Goal: Task Accomplishment & Management: Use online tool/utility

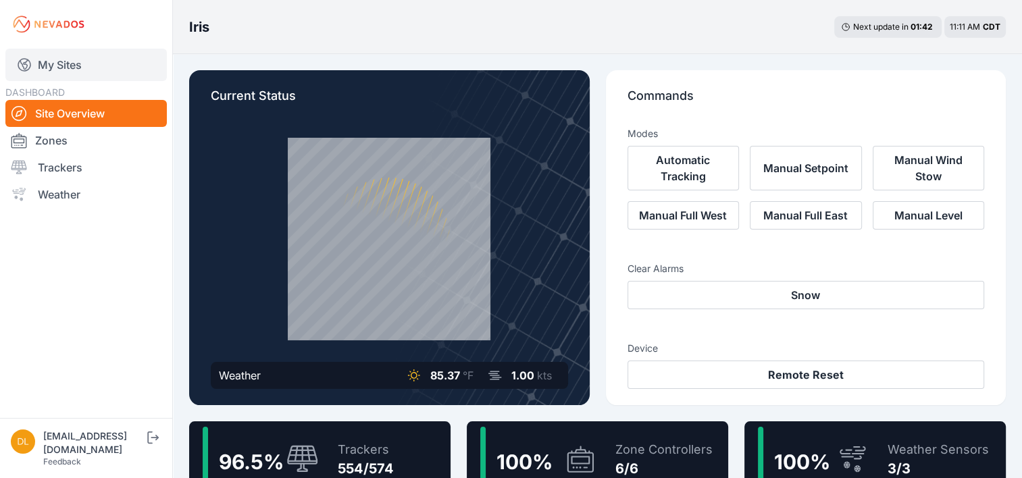
click at [70, 61] on link "My Sites" at bounding box center [86, 65] width 162 height 32
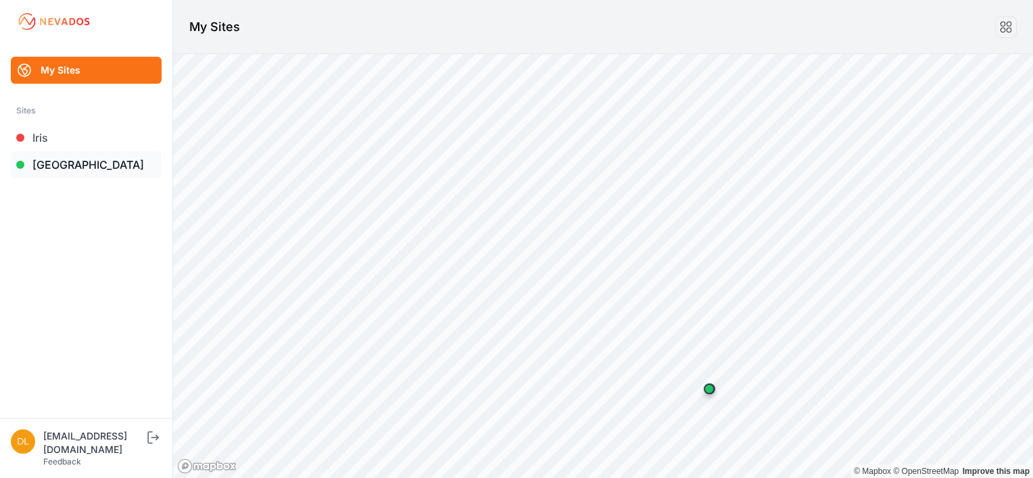
click at [77, 165] on link "[GEOGRAPHIC_DATA]" at bounding box center [86, 164] width 151 height 27
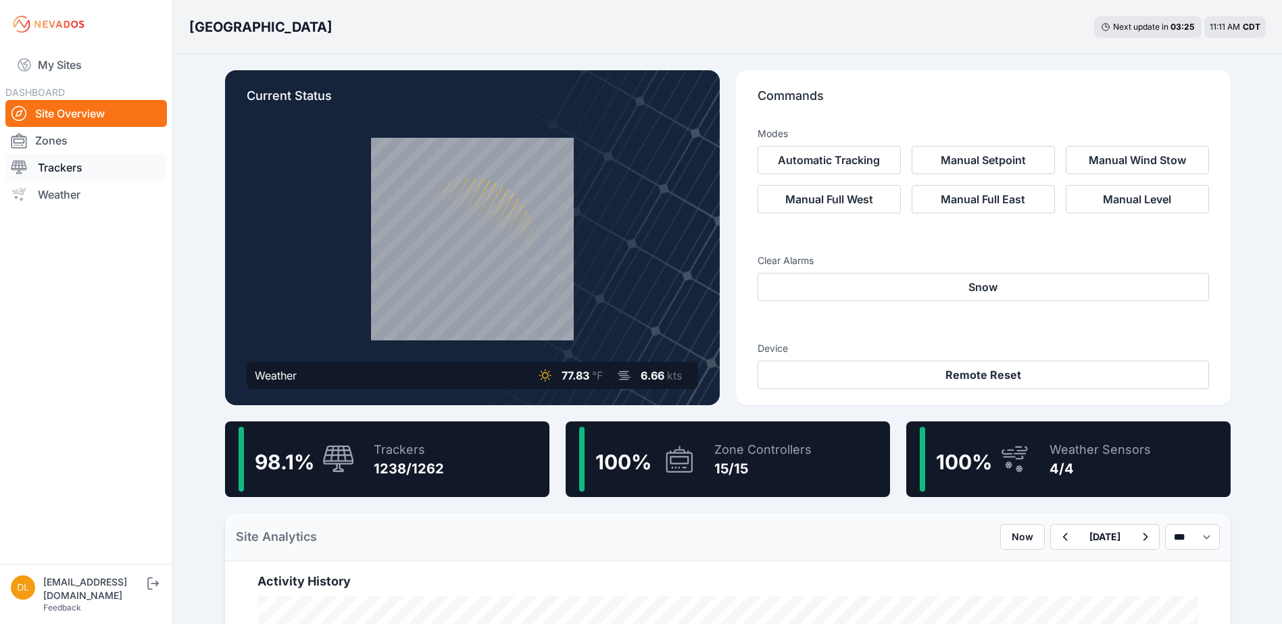
click at [65, 173] on link "Trackers" at bounding box center [86, 167] width 162 height 27
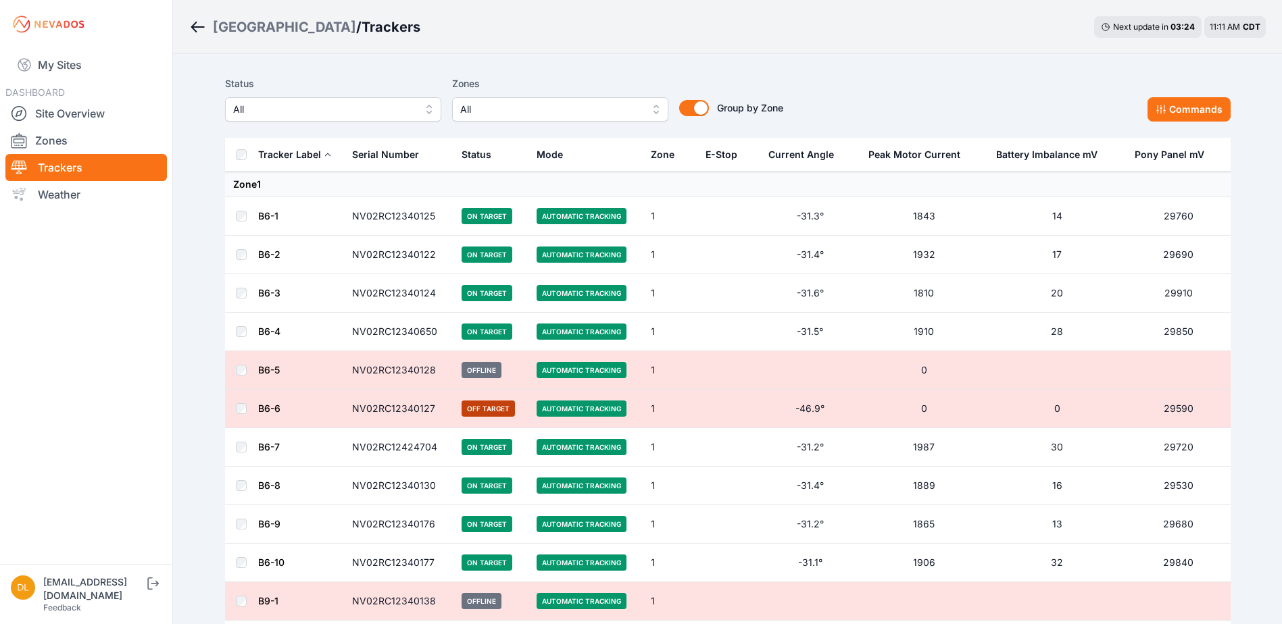
click at [489, 112] on span "All" at bounding box center [550, 109] width 181 height 16
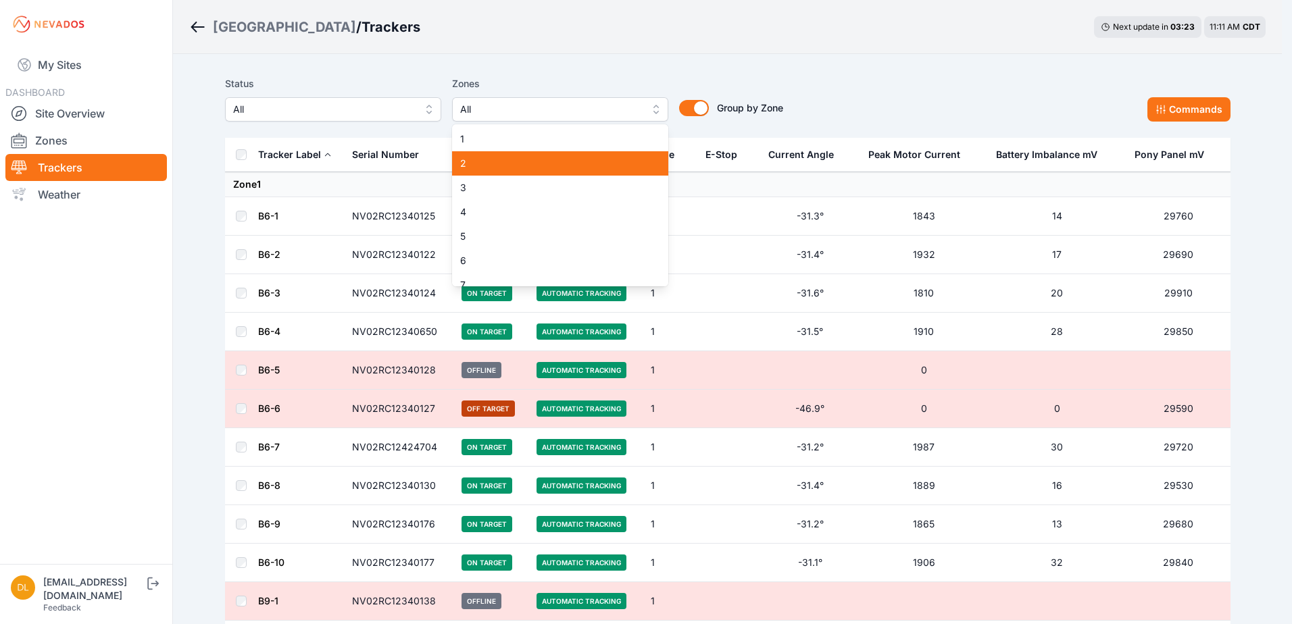
click at [497, 157] on span "2" at bounding box center [552, 164] width 184 height 14
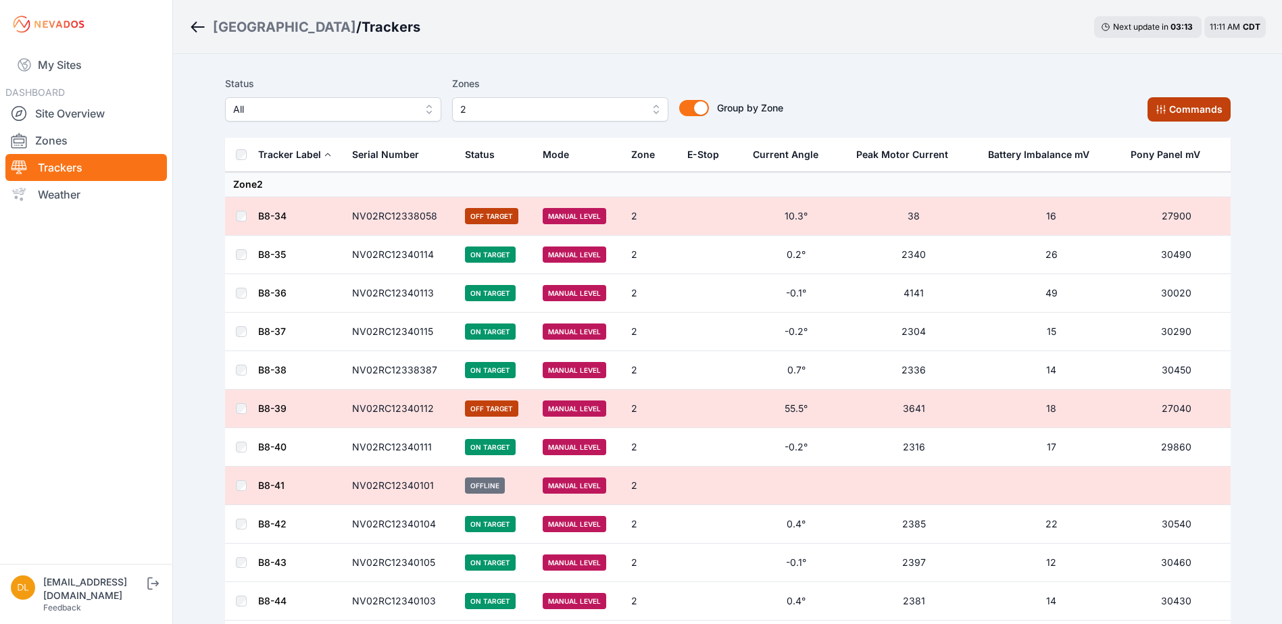
click at [1032, 113] on icon at bounding box center [1161, 109] width 11 height 11
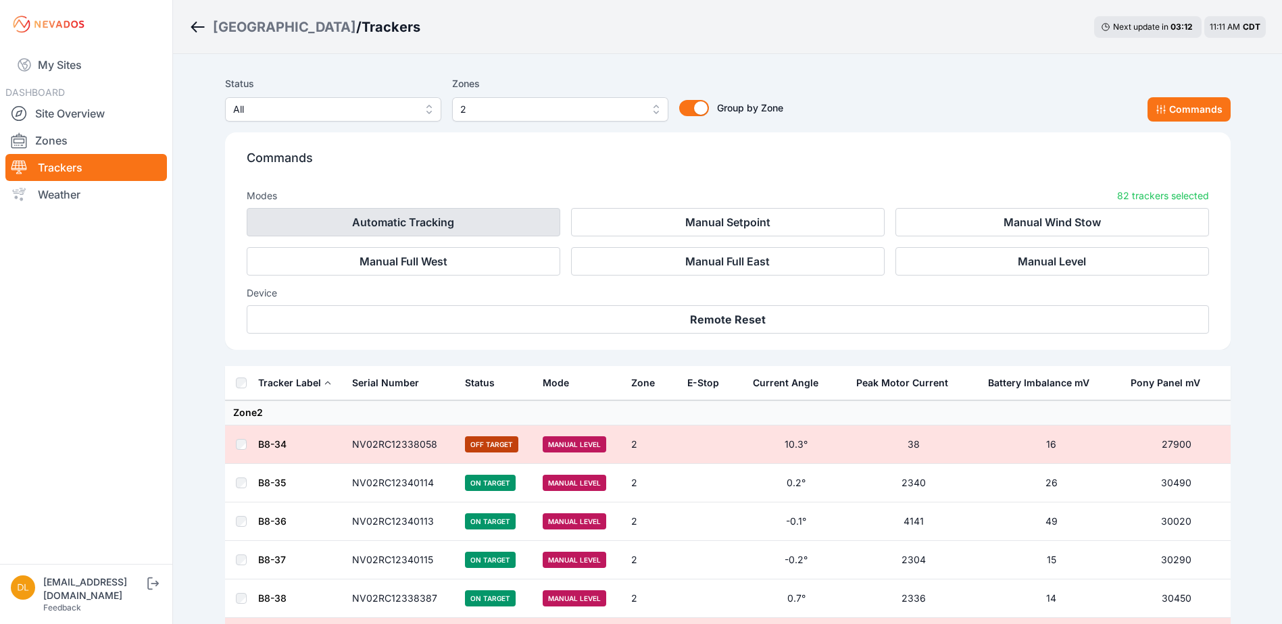
click at [476, 229] on button "Automatic Tracking" at bounding box center [404, 222] width 314 height 28
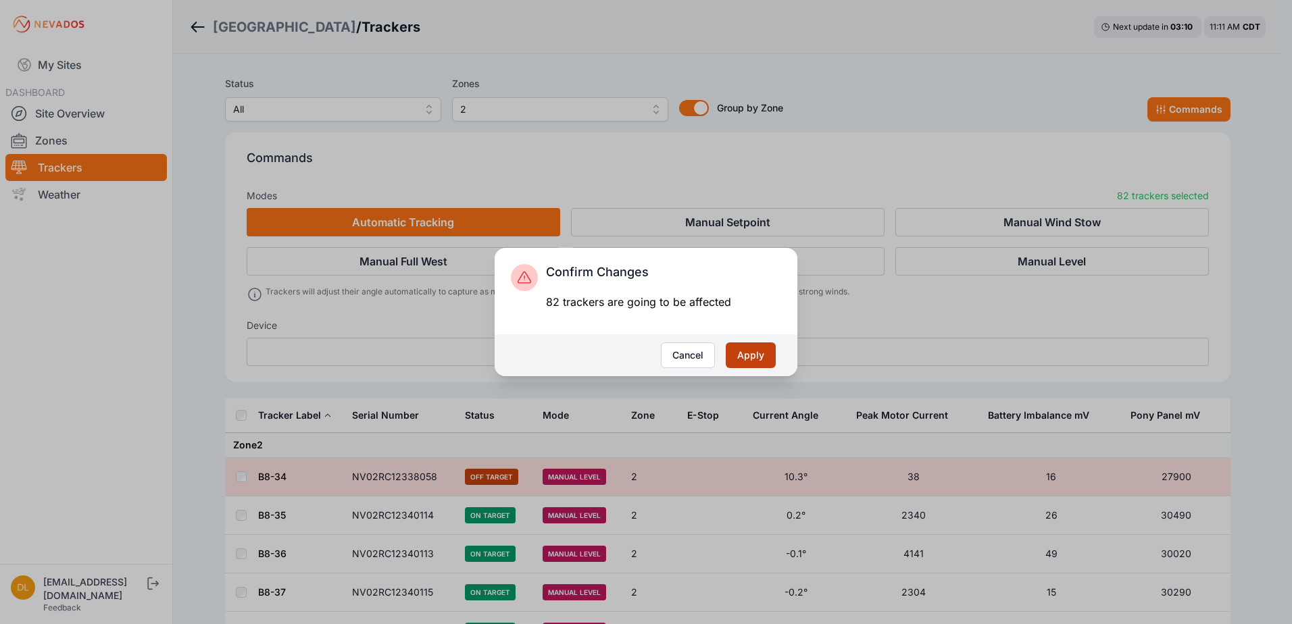
click at [743, 350] on button "Apply" at bounding box center [751, 356] width 50 height 26
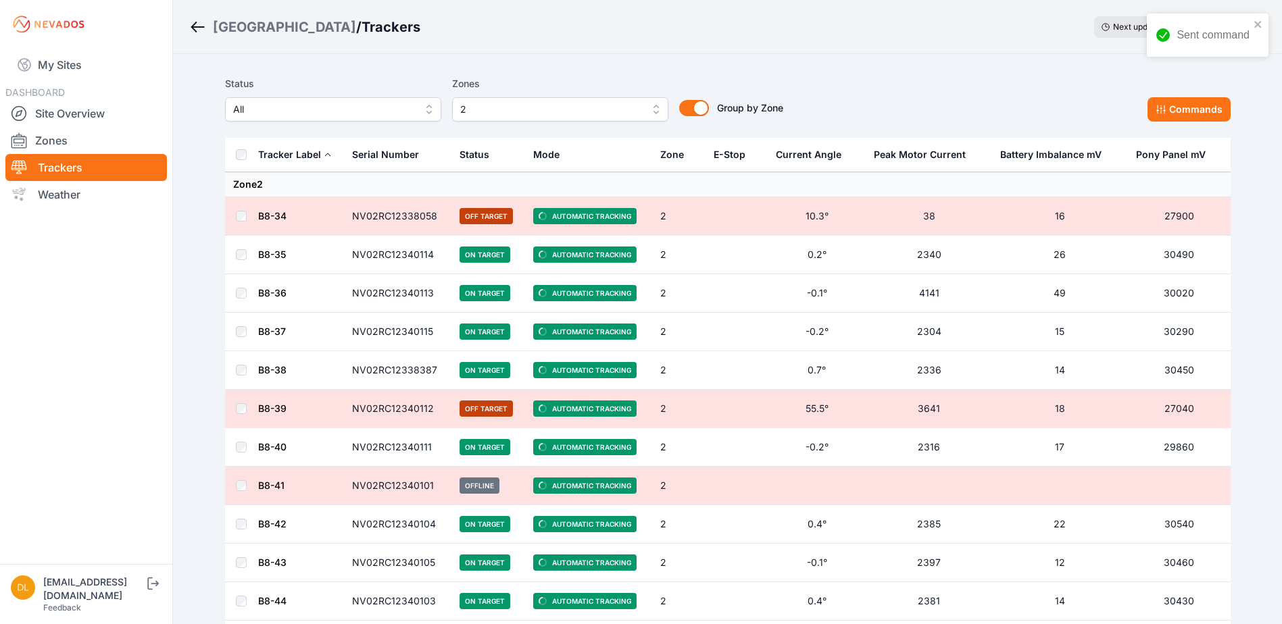
click at [564, 112] on span "2" at bounding box center [550, 109] width 181 height 16
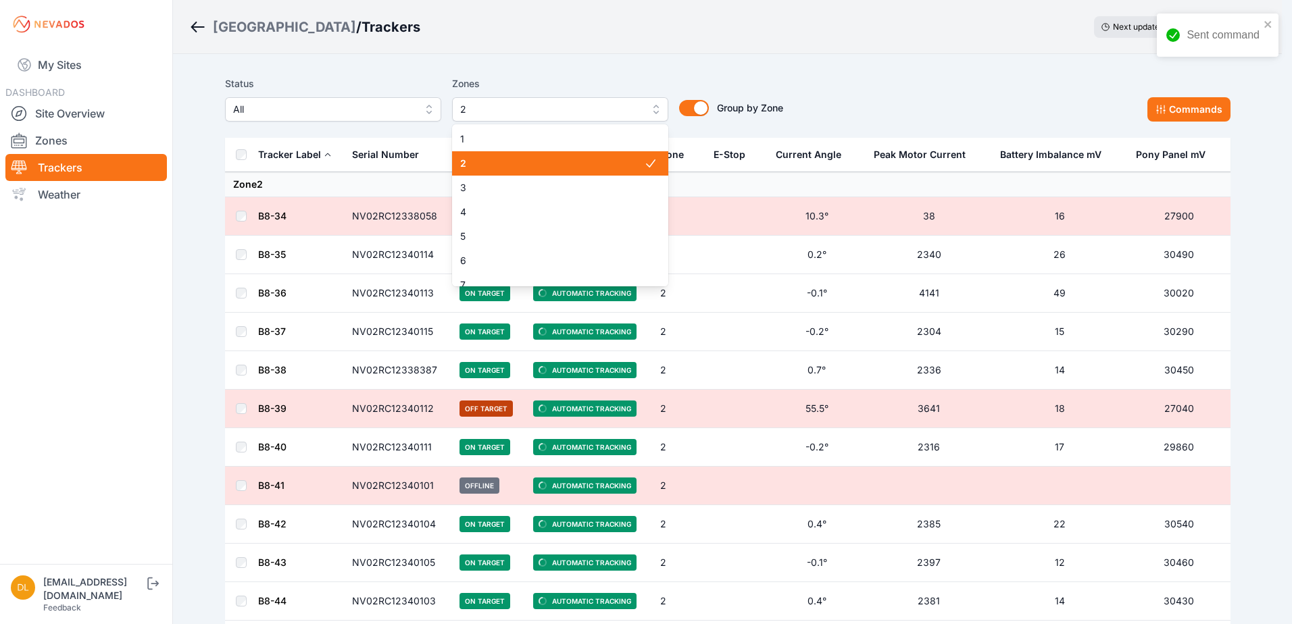
click at [510, 168] on span "2" at bounding box center [552, 164] width 184 height 14
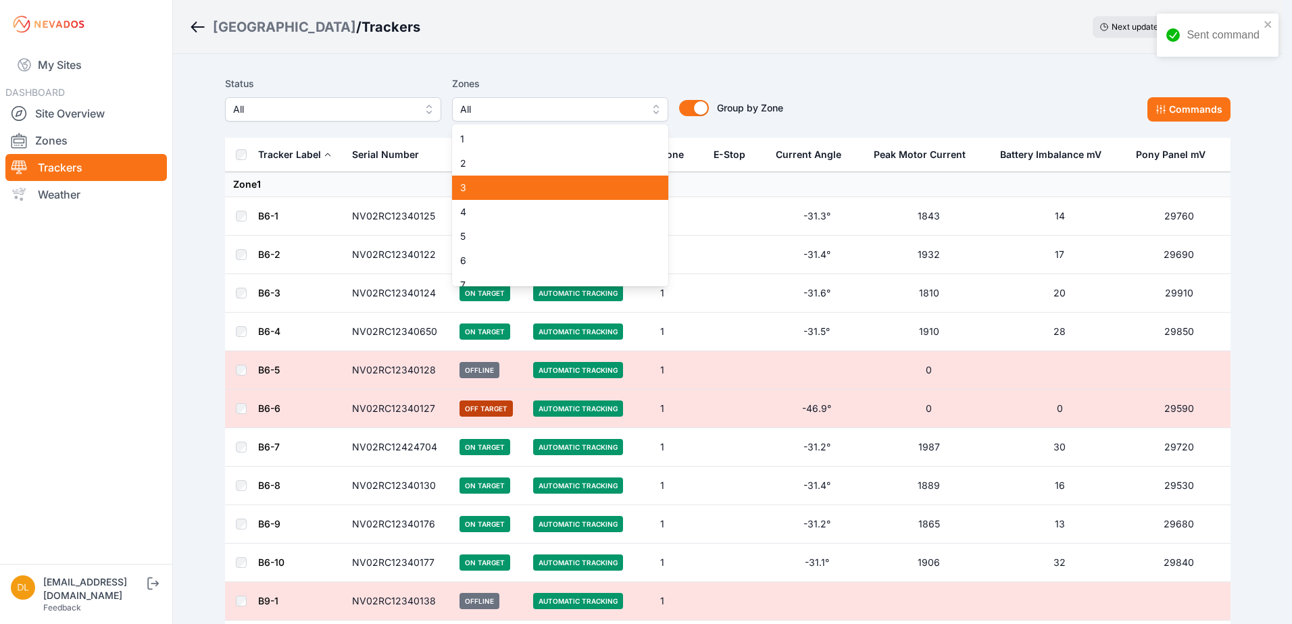
click at [515, 186] on span "3" at bounding box center [552, 188] width 184 height 14
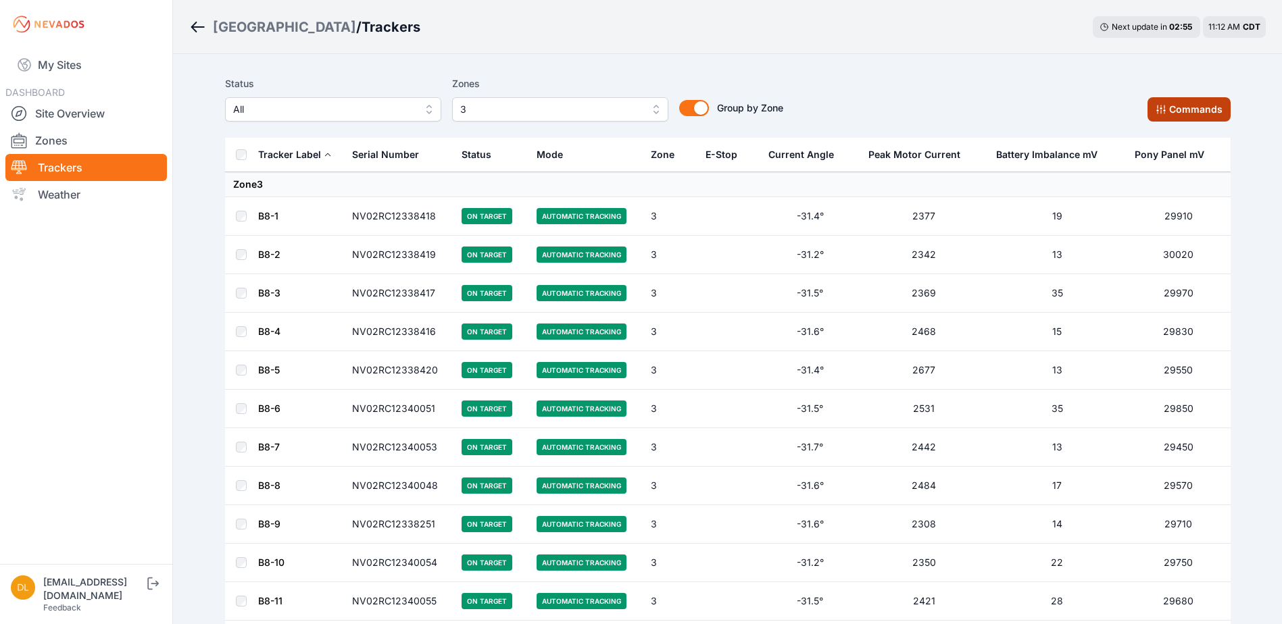
click at [1170, 116] on button "Commands" at bounding box center [1189, 109] width 83 height 24
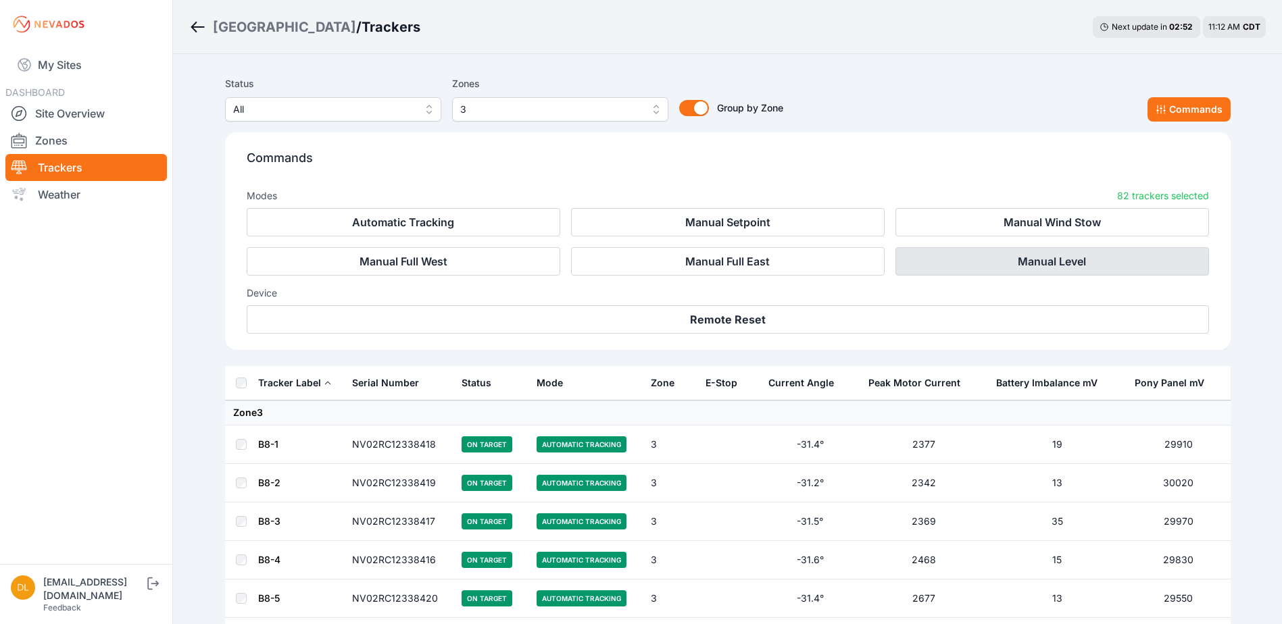
click at [941, 250] on button "Manual Level" at bounding box center [1052, 261] width 314 height 28
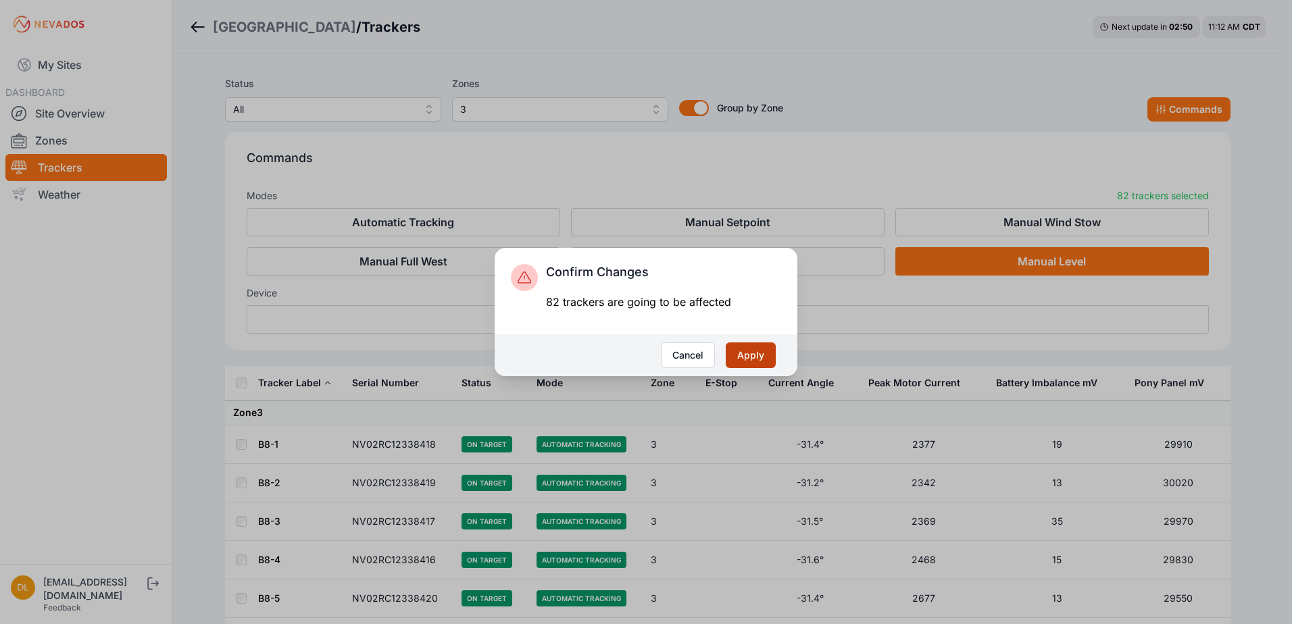
click at [748, 348] on button "Apply" at bounding box center [751, 356] width 50 height 26
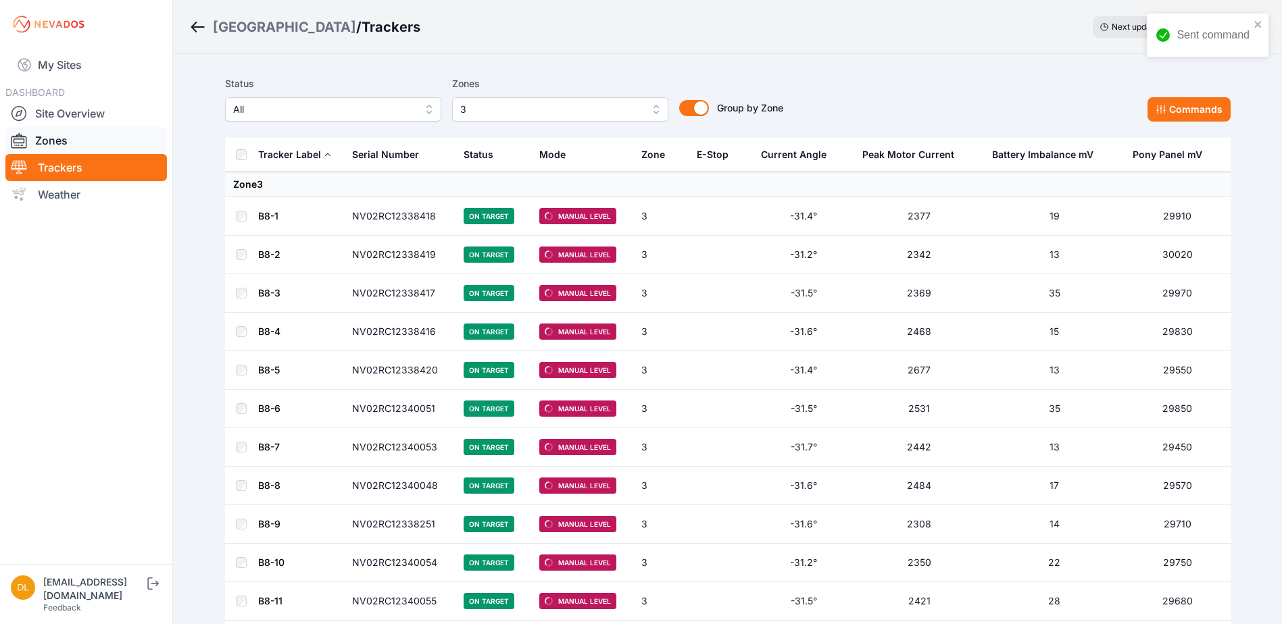
click at [87, 139] on link "Zones" at bounding box center [86, 140] width 162 height 27
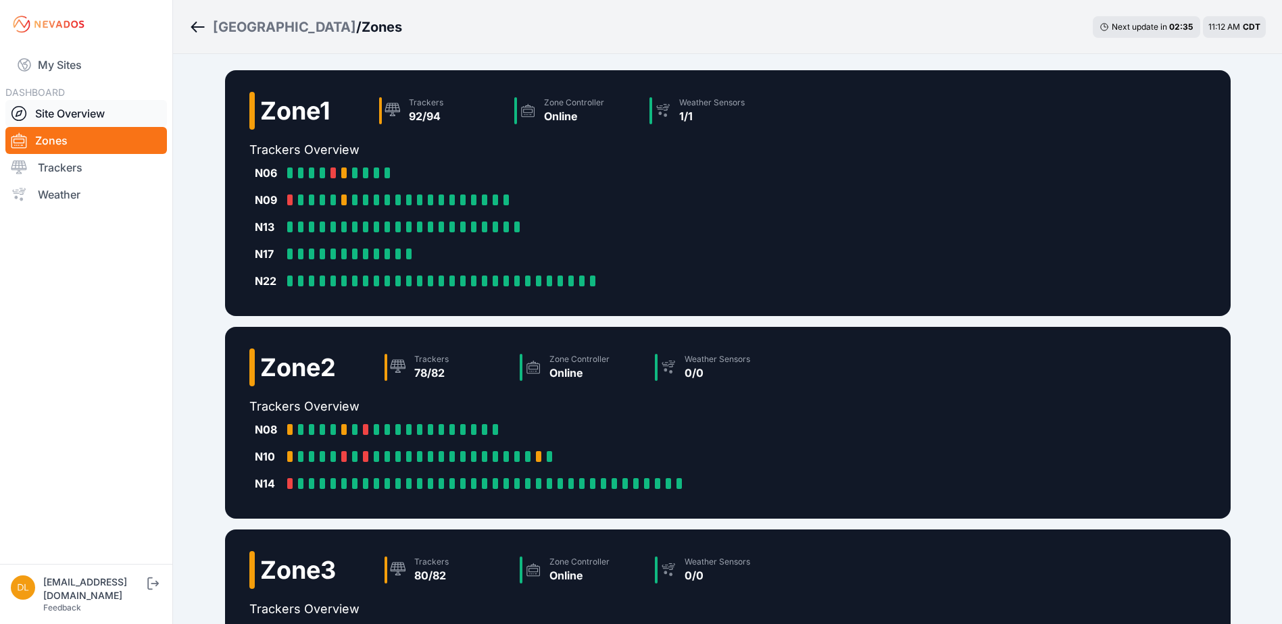
click at [89, 114] on link "Site Overview" at bounding box center [86, 113] width 162 height 27
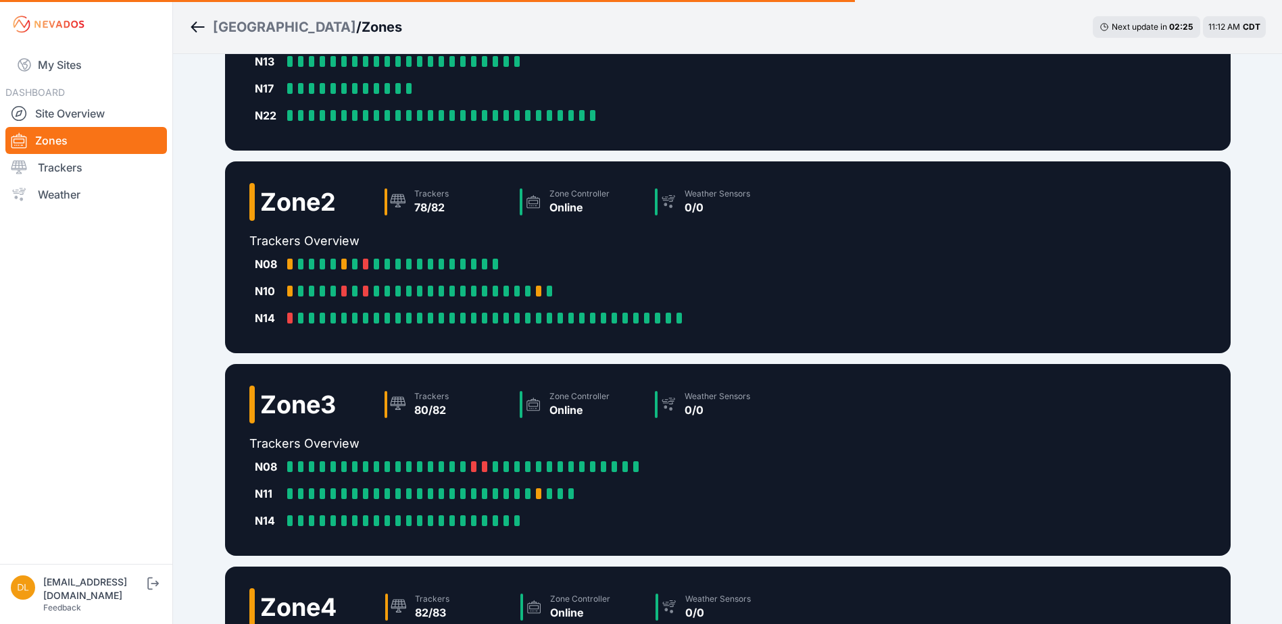
scroll to position [203, 0]
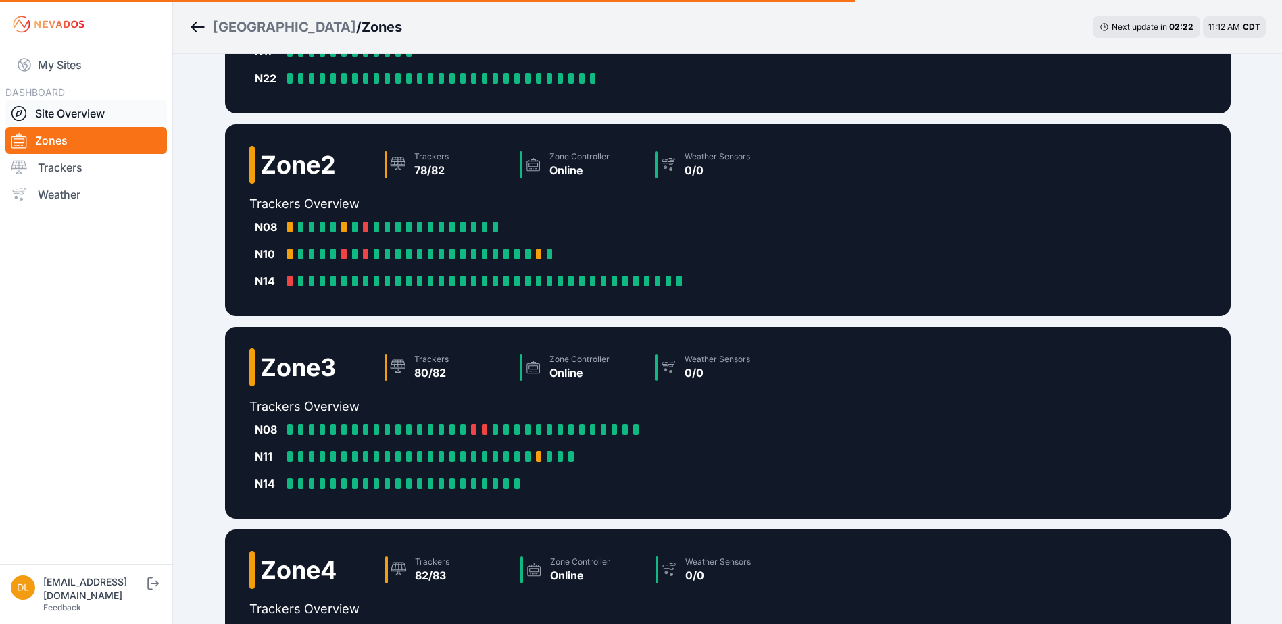
click at [76, 116] on link "Site Overview" at bounding box center [86, 113] width 162 height 27
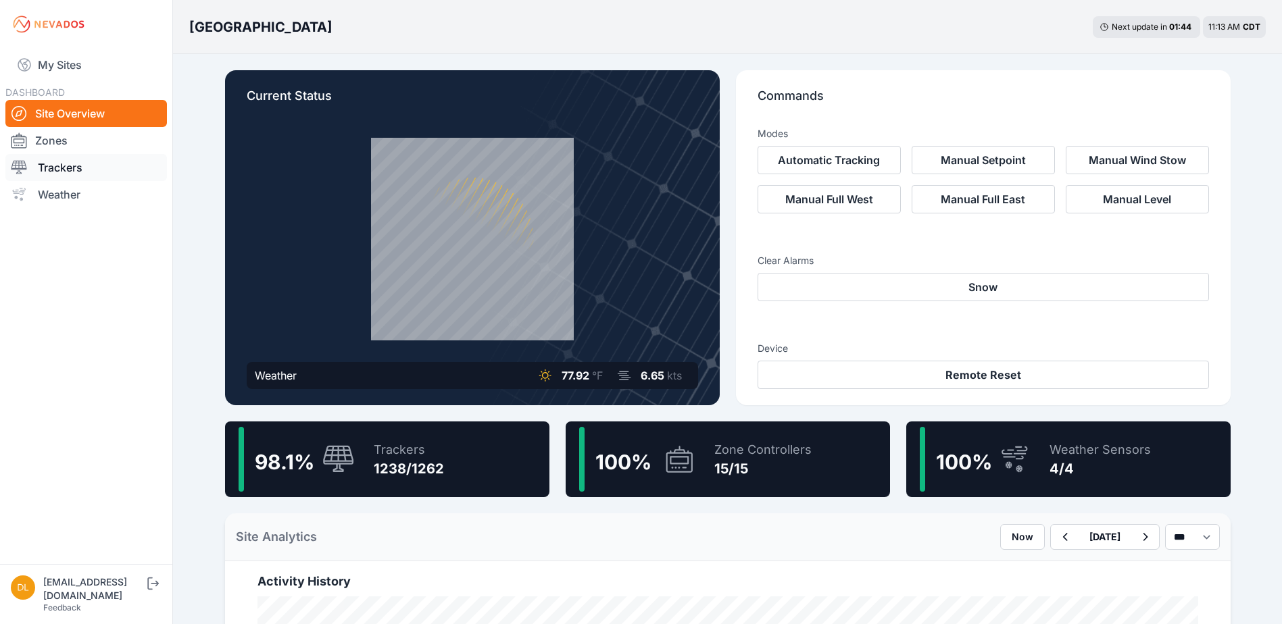
click at [67, 170] on link "Trackers" at bounding box center [86, 167] width 162 height 27
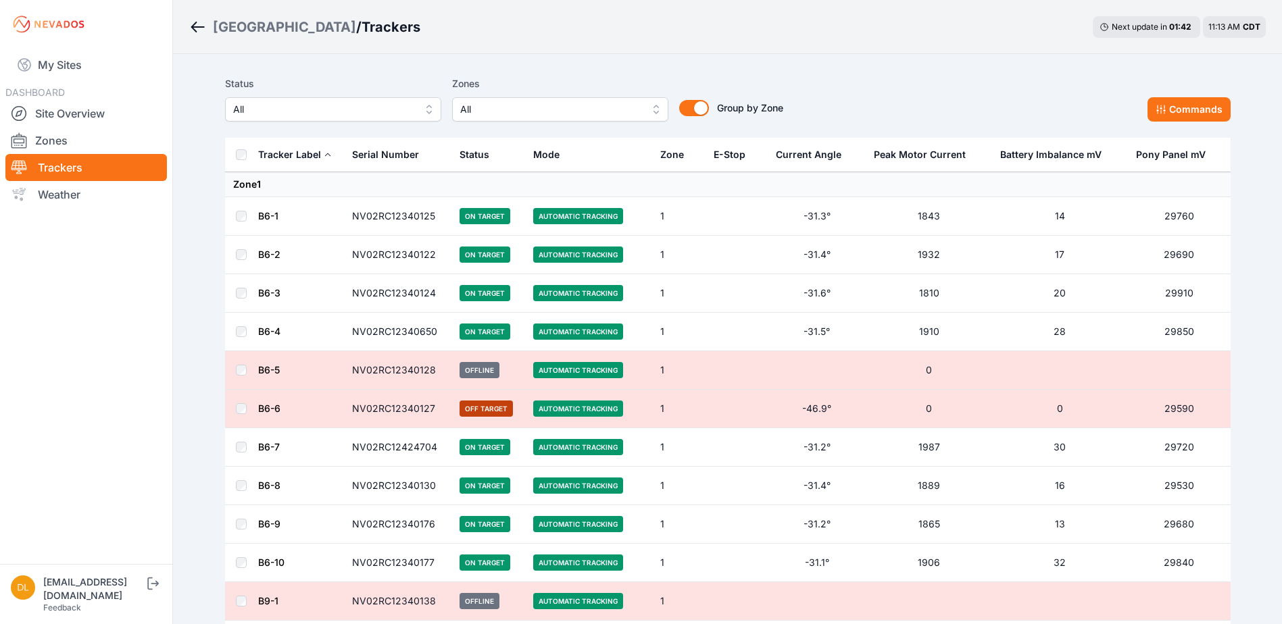
click at [564, 101] on button "All" at bounding box center [560, 109] width 216 height 24
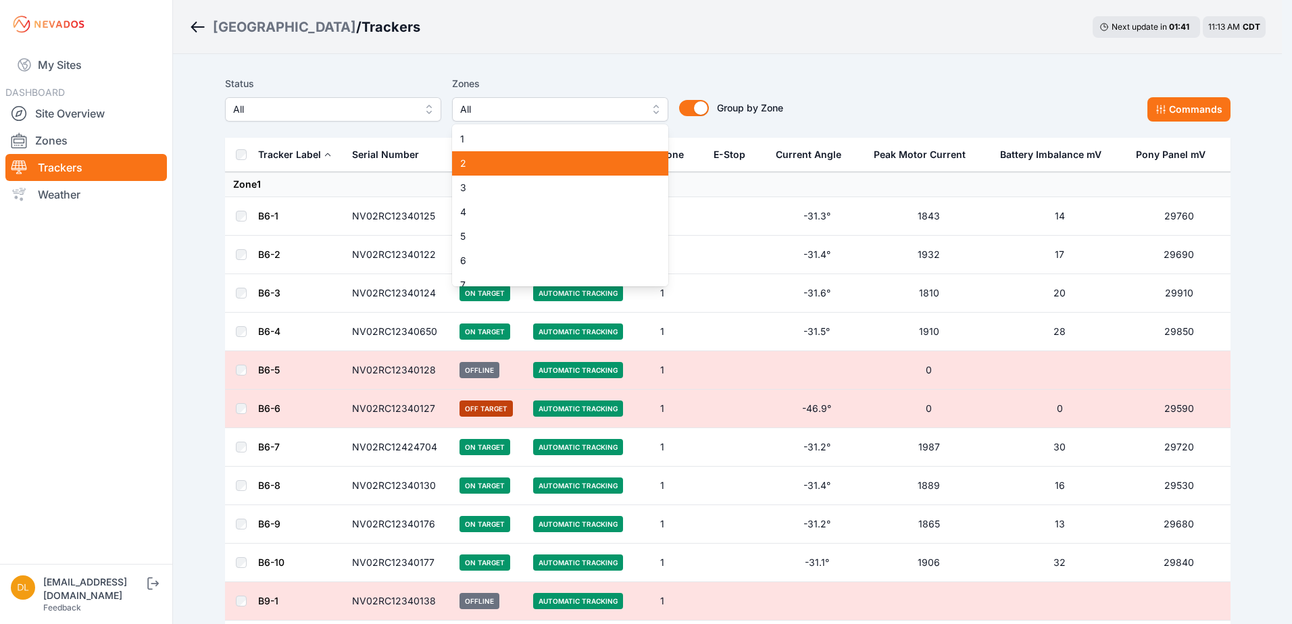
click at [508, 157] on span "2" at bounding box center [552, 164] width 184 height 14
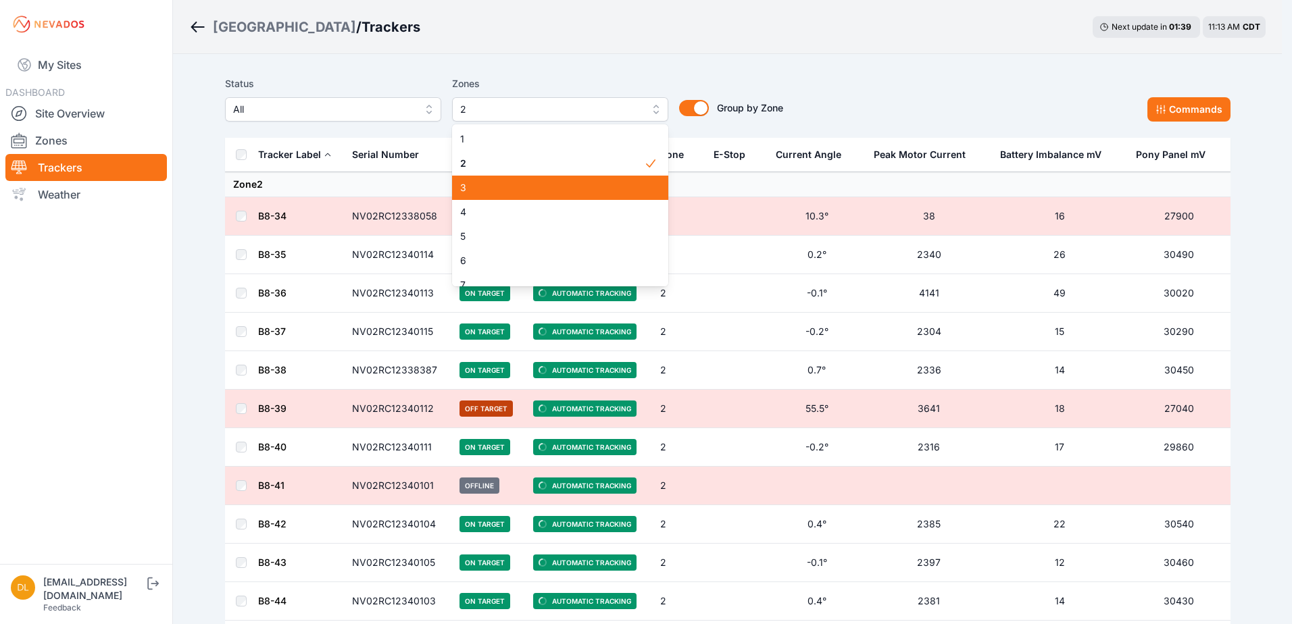
click at [510, 184] on span "3" at bounding box center [552, 188] width 184 height 14
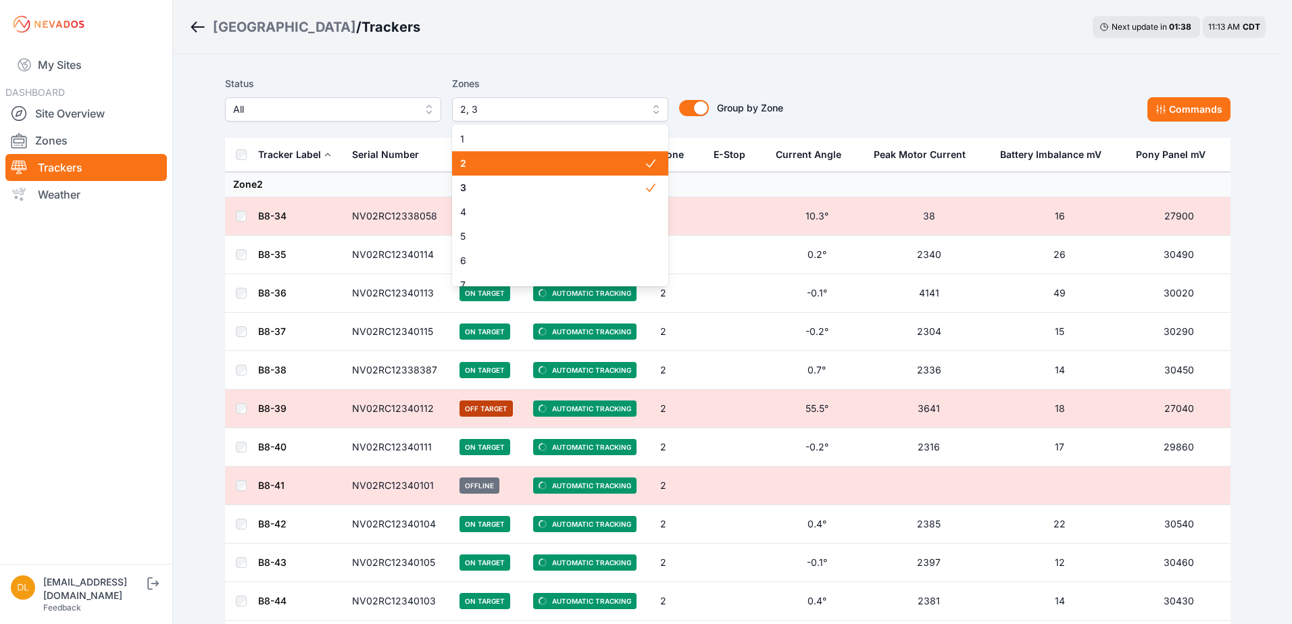
click at [519, 168] on span "2" at bounding box center [552, 164] width 184 height 14
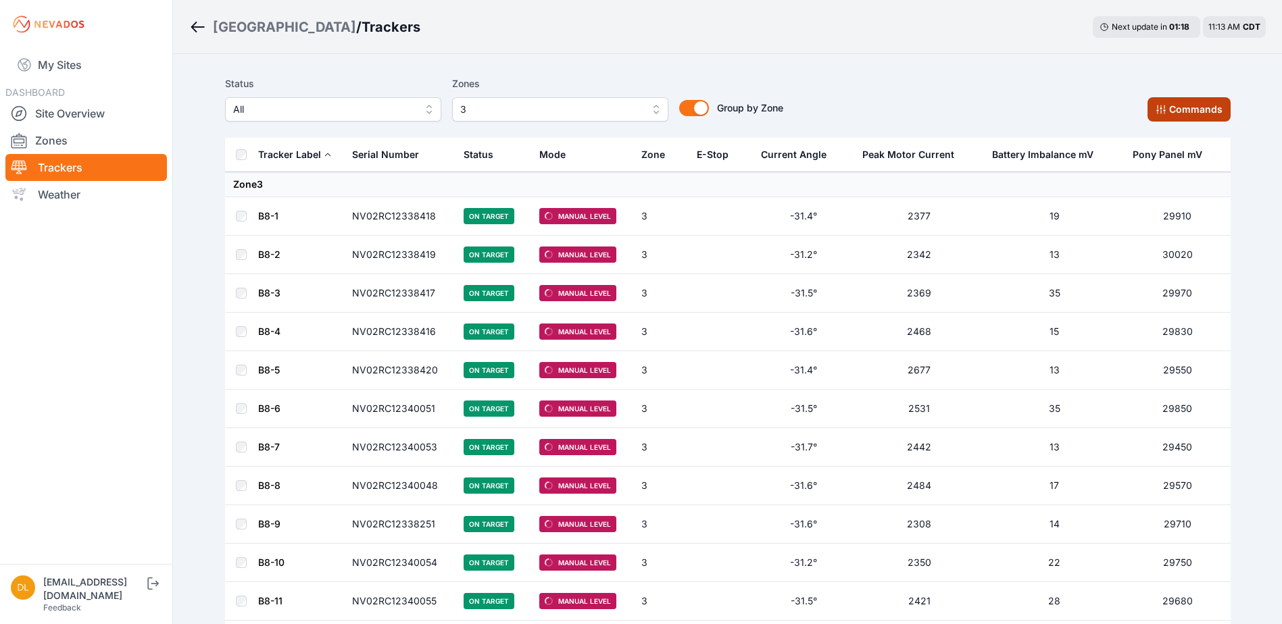
click at [1172, 117] on button "Commands" at bounding box center [1189, 109] width 83 height 24
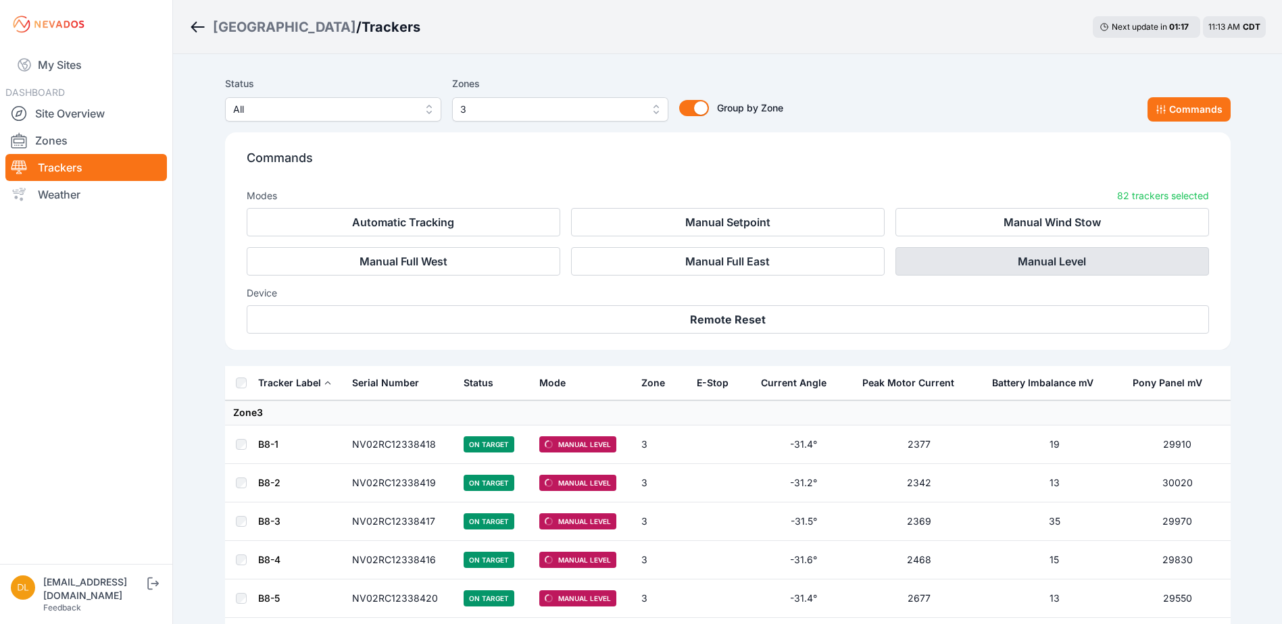
click at [1006, 261] on button "Manual Level" at bounding box center [1052, 261] width 314 height 28
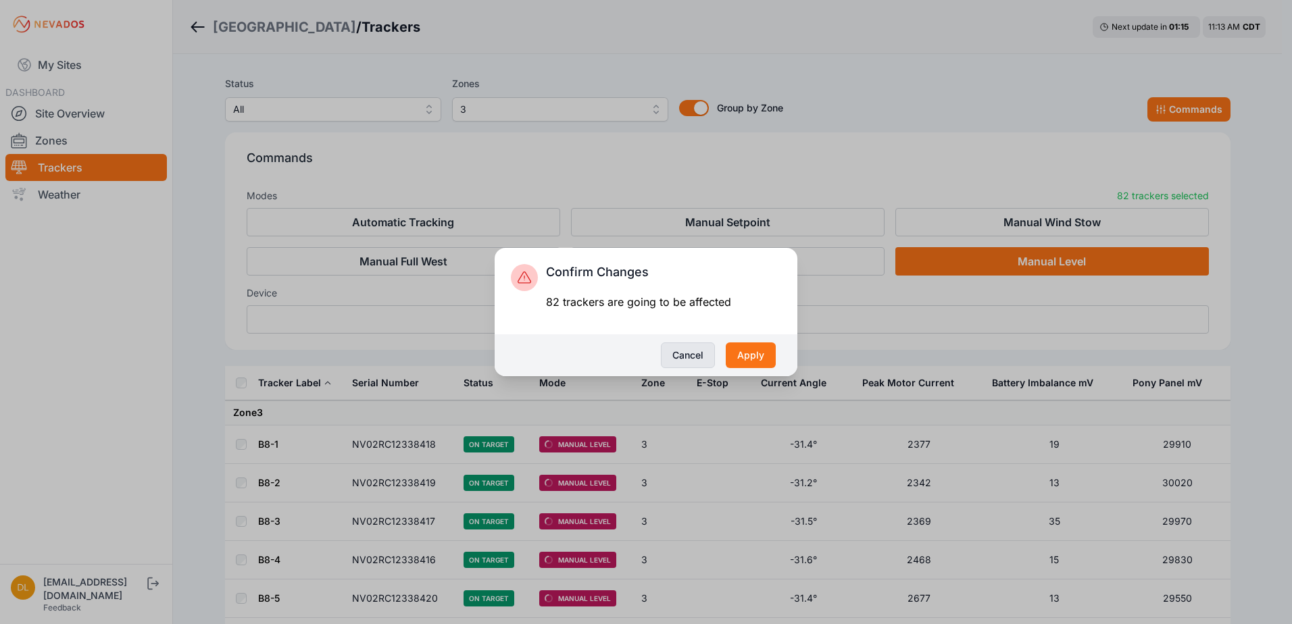
click at [689, 355] on button "Cancel" at bounding box center [688, 356] width 54 height 26
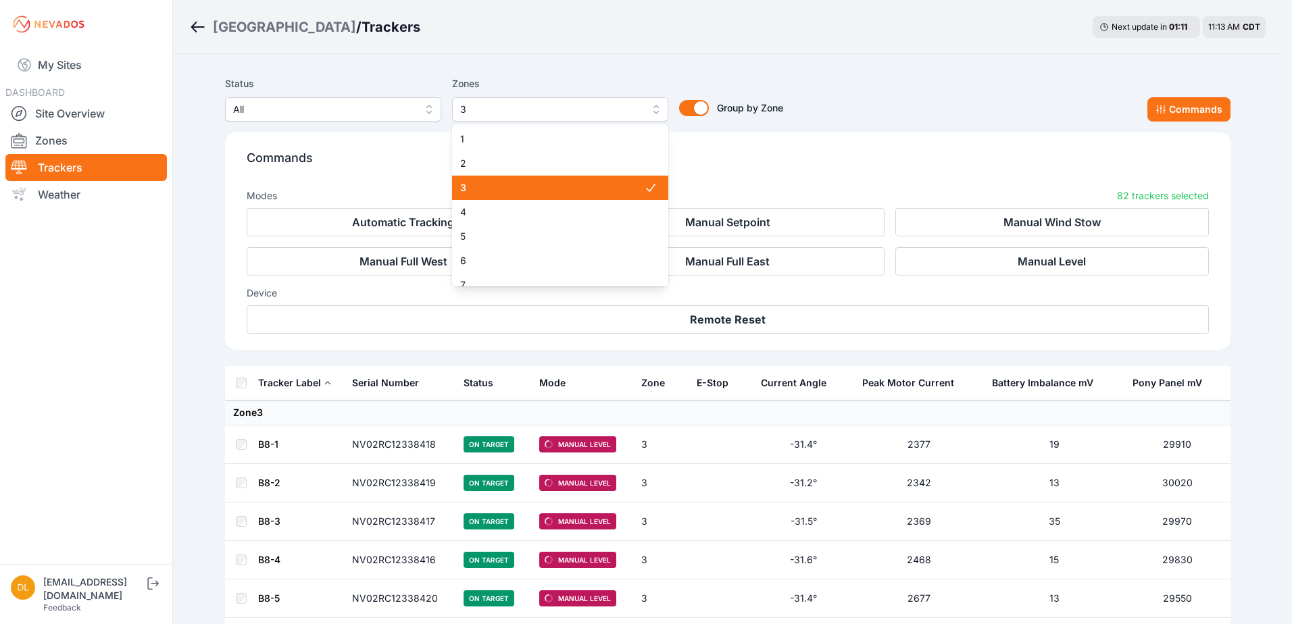
click at [491, 115] on span "3" at bounding box center [550, 109] width 181 height 16
click at [496, 183] on span "3" at bounding box center [552, 188] width 184 height 14
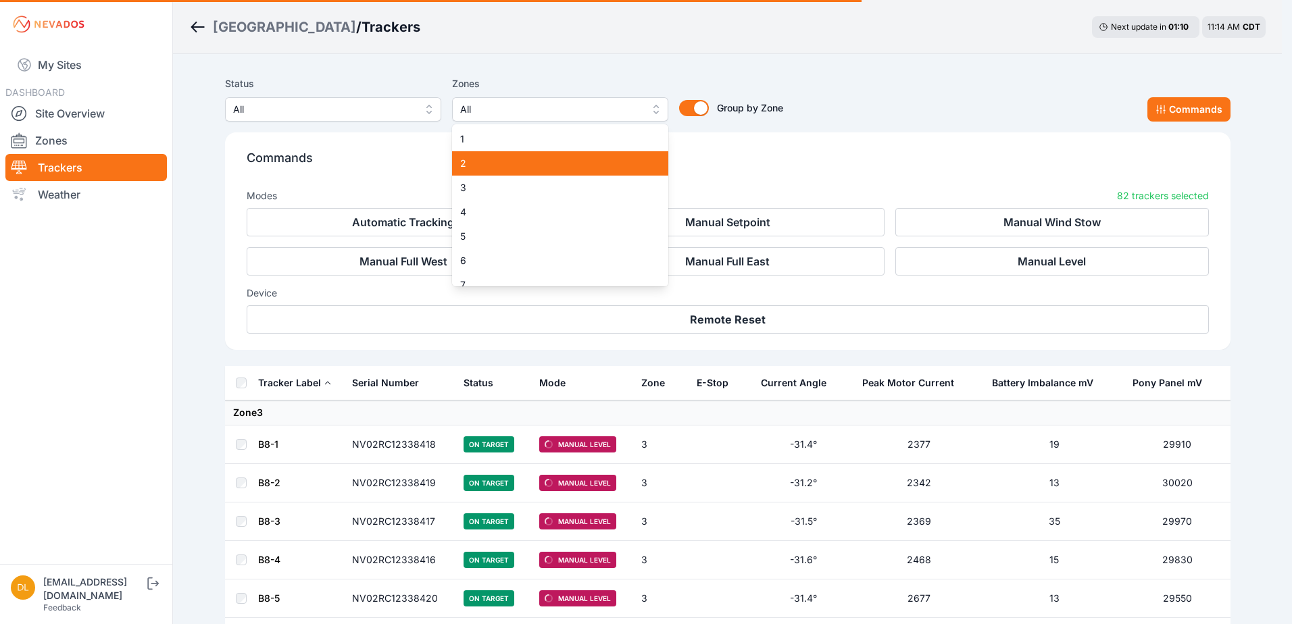
click at [505, 162] on span "2" at bounding box center [552, 164] width 184 height 14
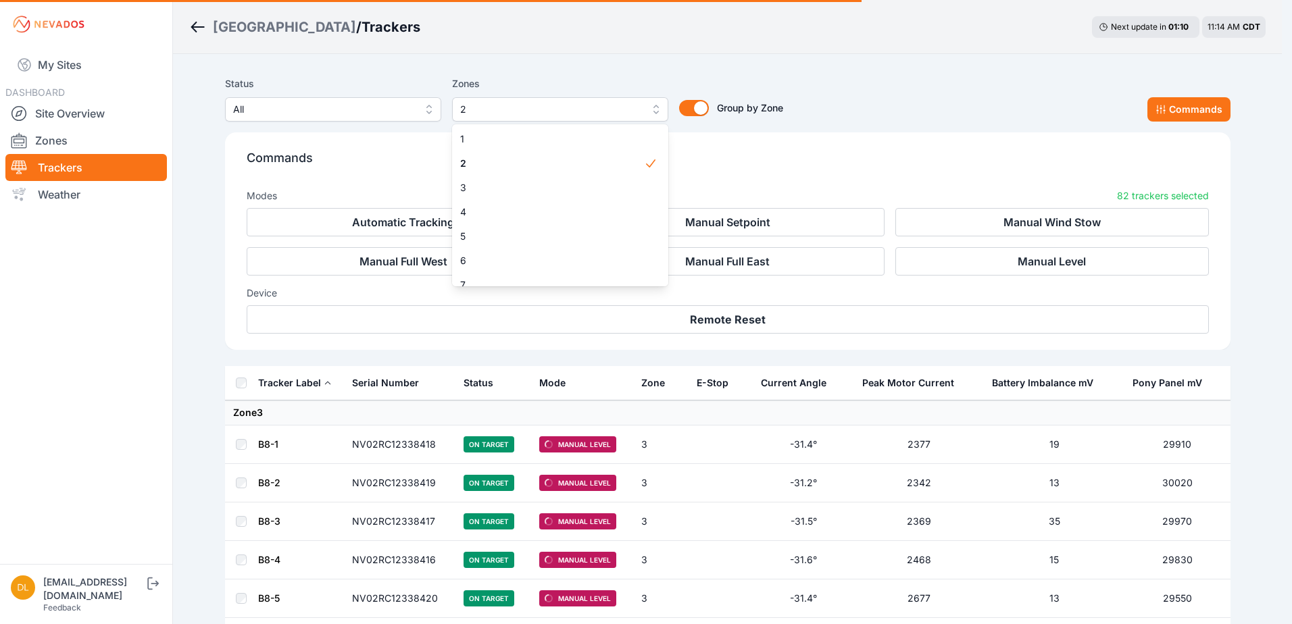
click at [850, 100] on div "Status All Zones 2 1 2 3 4 5 6 7 8 9 10 11 12 13 14 15 Group by Zone Group by Z…" at bounding box center [728, 99] width 1006 height 46
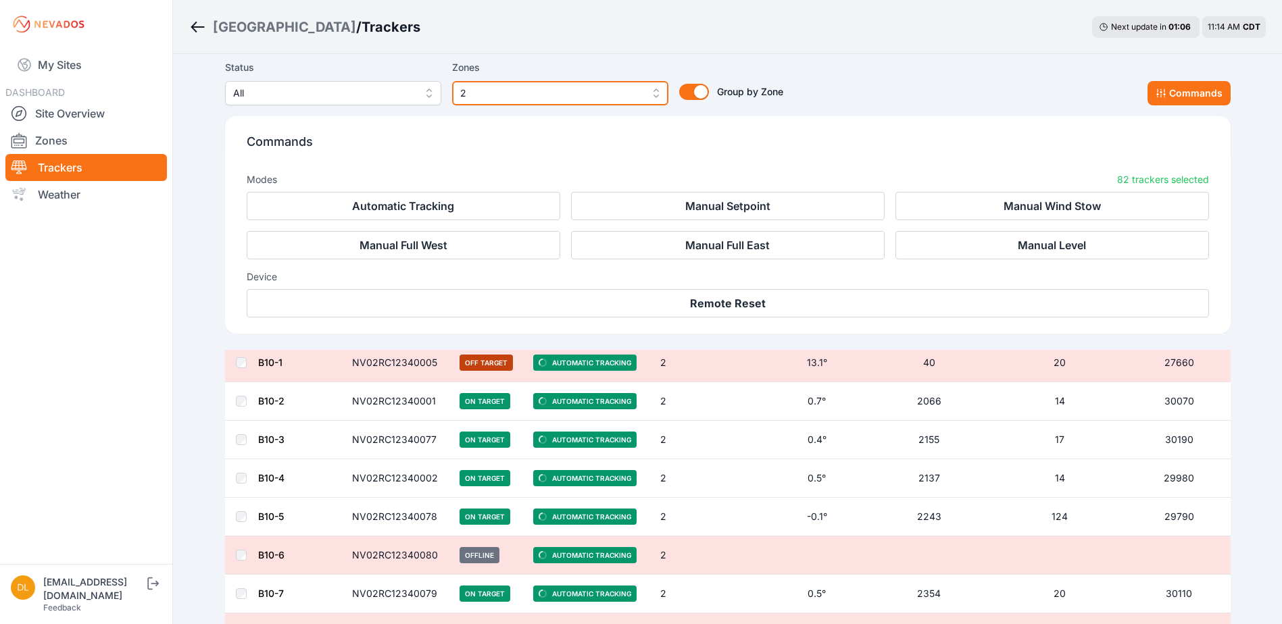
scroll to position [879, 0]
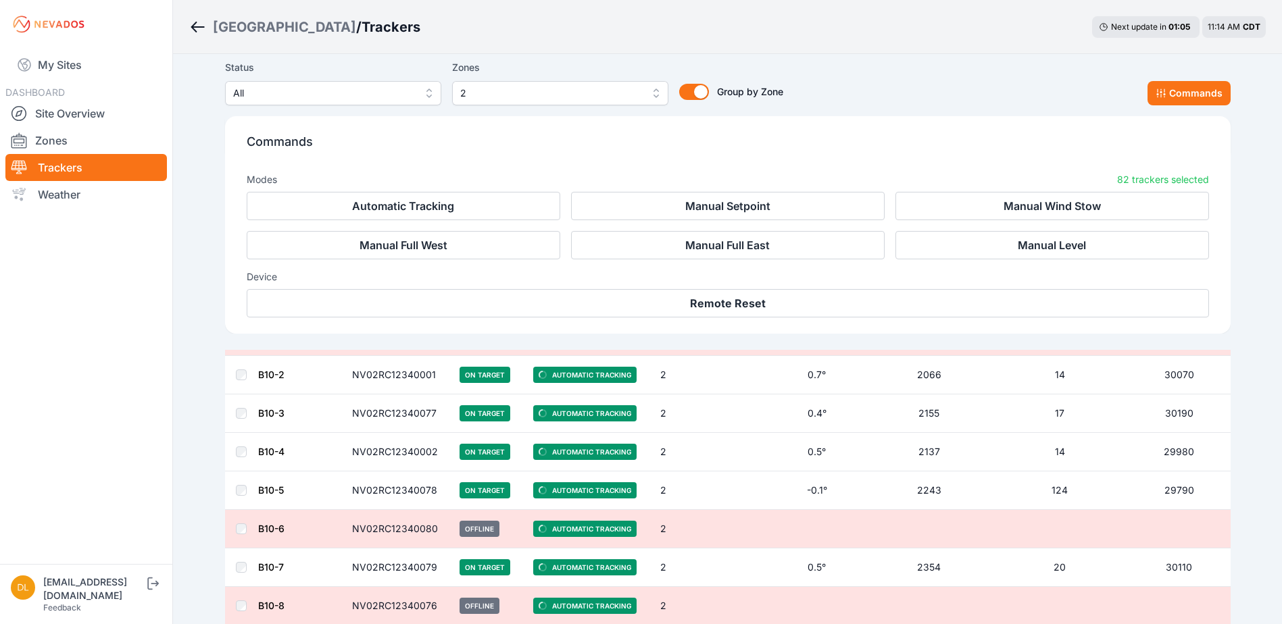
click at [124, 312] on nav "My Sites DASHBOARD Site Overview Zones Trackers Weather" at bounding box center [86, 301] width 172 height 505
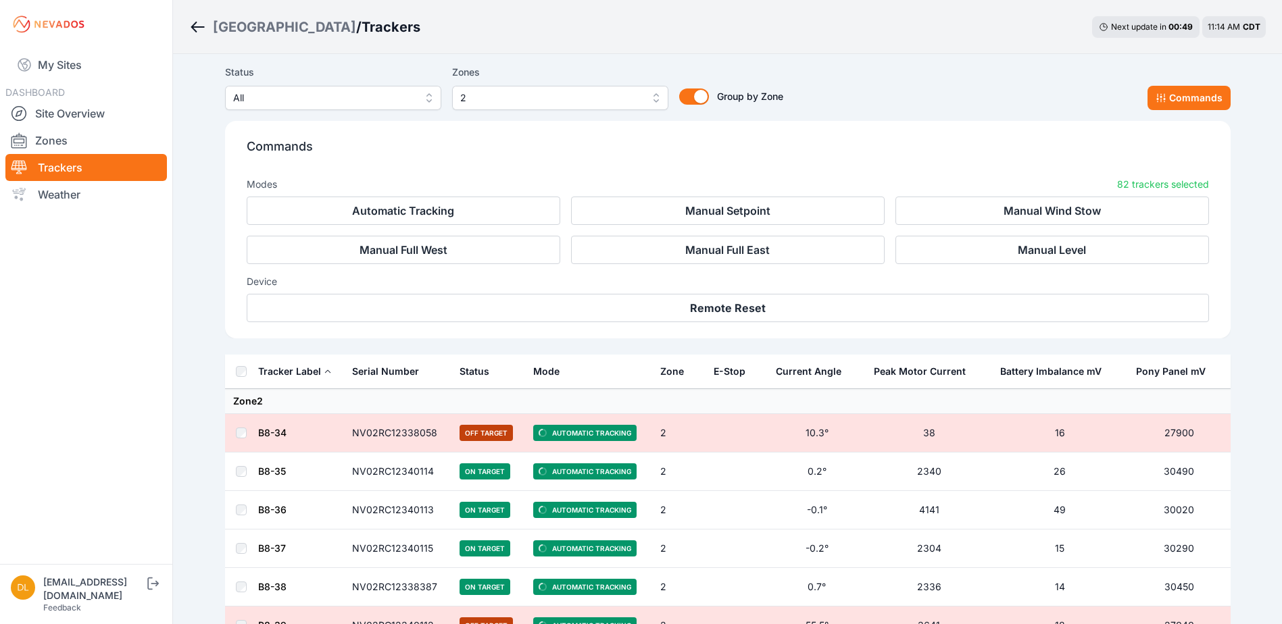
scroll to position [0, 0]
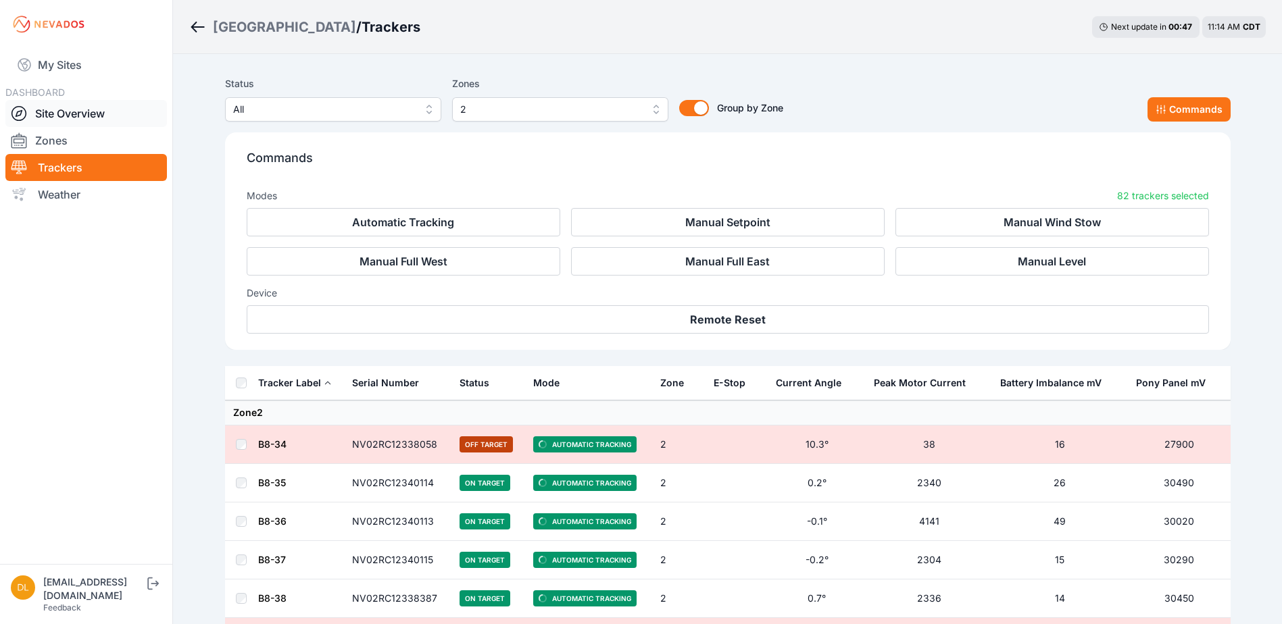
click at [72, 110] on link "Site Overview" at bounding box center [86, 113] width 162 height 27
click at [84, 114] on link "Site Overview" at bounding box center [86, 113] width 162 height 27
